Goal: Check status: Check status

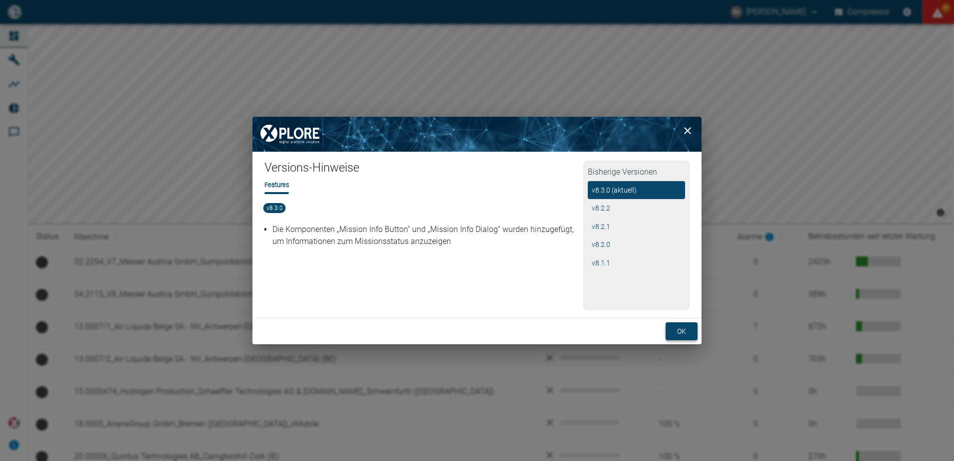
click at [682, 330] on button "ok" at bounding box center [681, 331] width 32 height 18
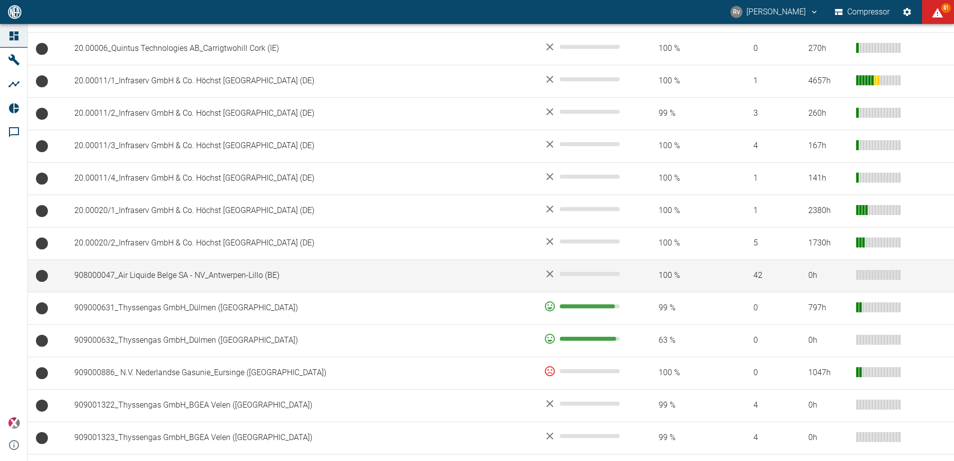
scroll to position [449, 0]
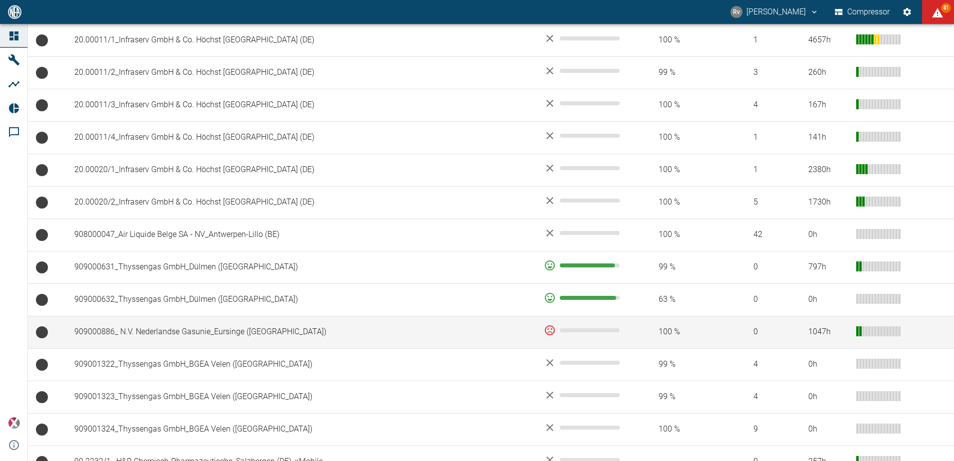
click at [290, 332] on td "909000886_ N.V. Nederlandse Gasunie_Eursinge ([GEOGRAPHIC_DATA])" at bounding box center [300, 332] width 469 height 32
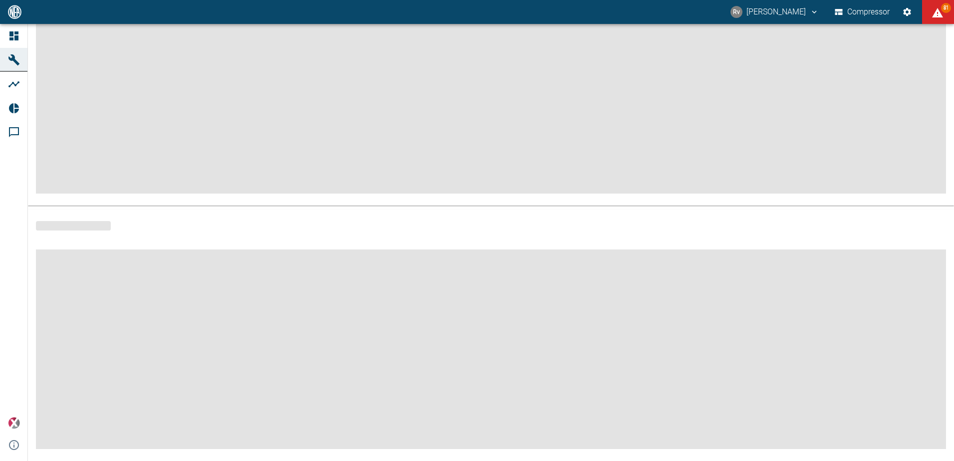
scroll to position [120, 0]
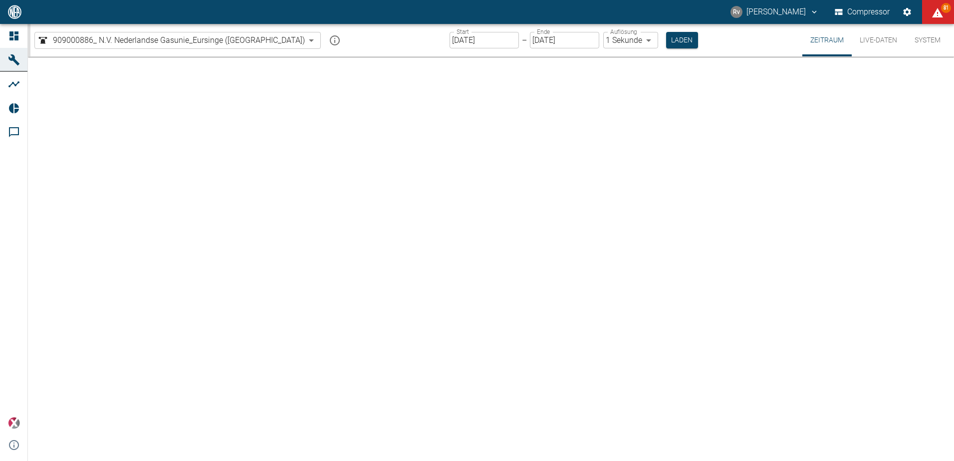
type input "2min"
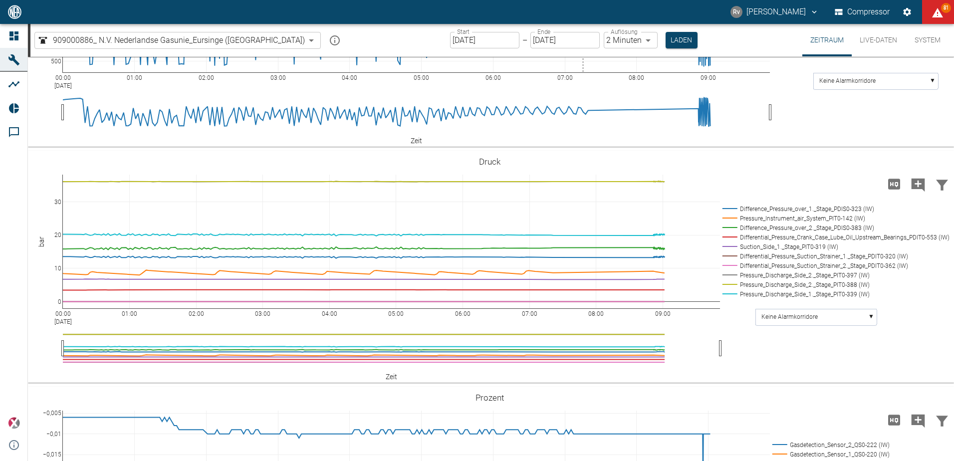
scroll to position [898, 0]
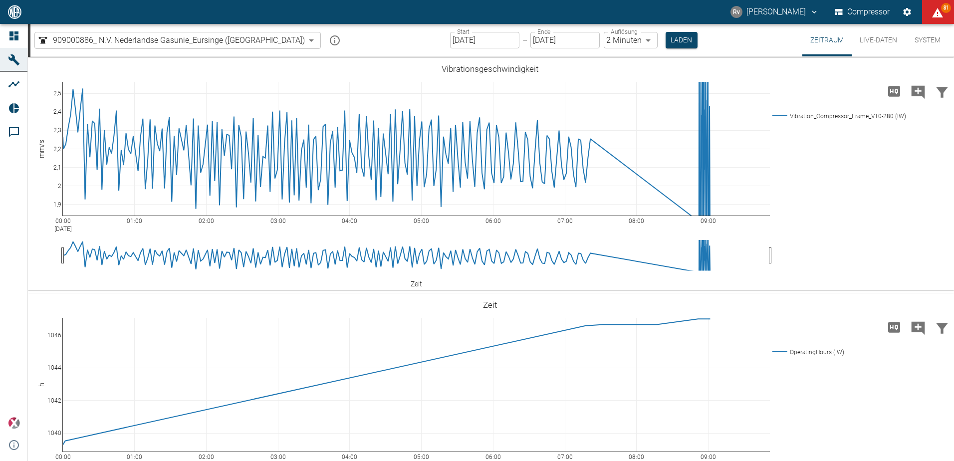
scroll to position [898, 0]
